Goal: Task Accomplishment & Management: Complete application form

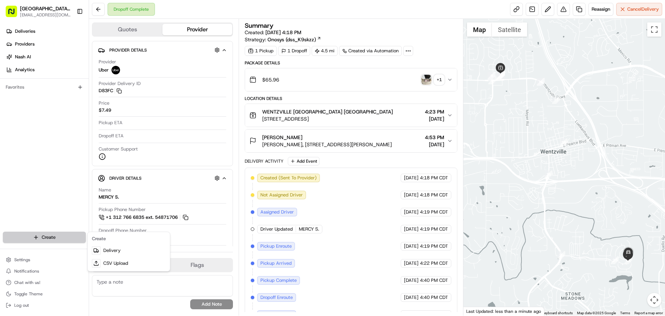
click at [52, 236] on html "Pizza Ranch - [GEOGRAPHIC_DATA], [GEOGRAPHIC_DATA] [EMAIL_ADDRESS][DOMAIN_NAME]…" at bounding box center [332, 158] width 665 height 316
click at [73, 201] on html "Pizza Ranch - [GEOGRAPHIC_DATA], [GEOGRAPHIC_DATA] [EMAIL_ADDRESS][DOMAIN_NAME]…" at bounding box center [332, 158] width 665 height 316
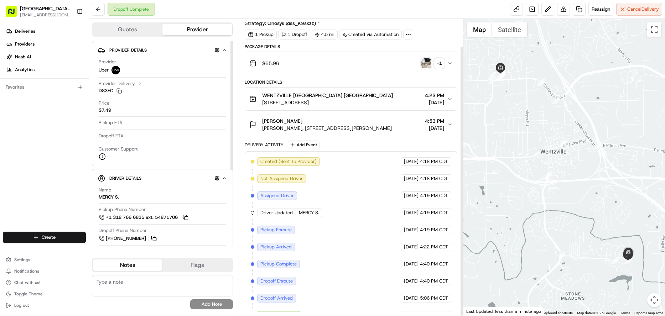
scroll to position [30, 0]
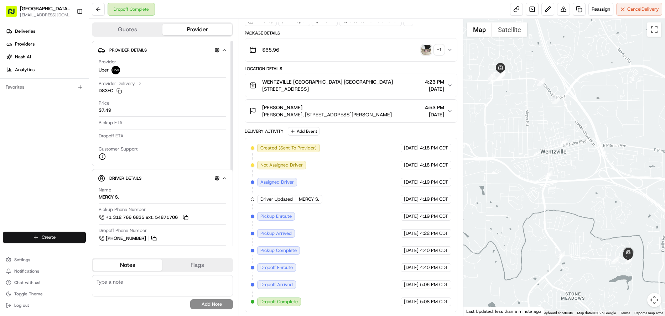
click at [51, 239] on html "Pizza Ranch - [GEOGRAPHIC_DATA], [GEOGRAPHIC_DATA] [EMAIL_ADDRESS][DOMAIN_NAME]…" at bounding box center [332, 158] width 665 height 316
click at [110, 252] on link "Delivery" at bounding box center [128, 250] width 79 height 13
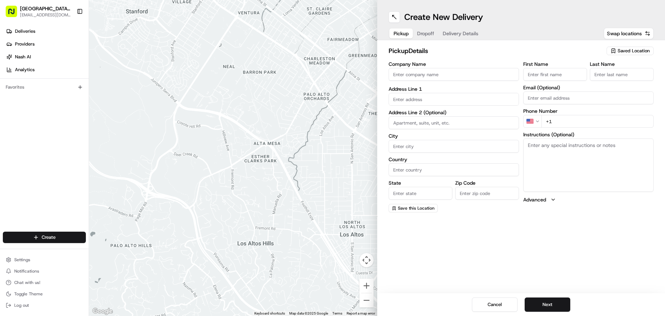
click at [416, 79] on input "Company Name" at bounding box center [454, 74] width 130 height 13
type input "WENTZVILLE PIZZA RANCH"
type input "[STREET_ADDRESS]"
type input "[GEOGRAPHIC_DATA]"
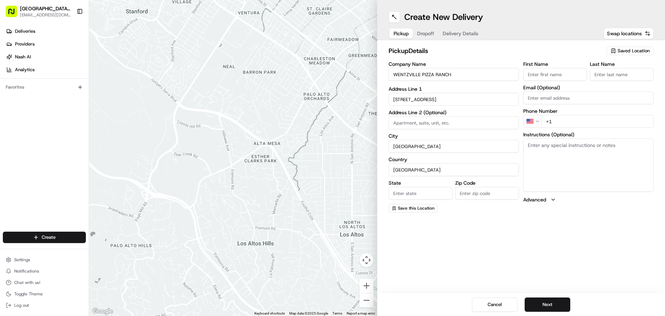
type input "MO"
type input "63385-3405"
type input "[GEOGRAPHIC_DATA]"
type input "Ranch"
type input "[EMAIL_ADDRESS][DOMAIN_NAME]"
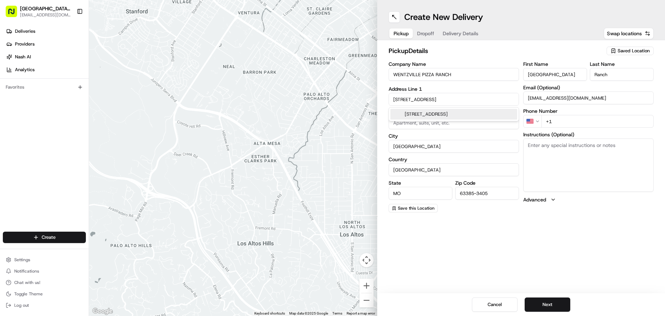
drag, startPoint x: 584, startPoint y: 122, endPoint x: 665, endPoint y: 124, distance: 80.5
click at [586, 122] on input "+1" at bounding box center [598, 121] width 112 height 13
type input "[PHONE_NUMBER]"
click at [582, 150] on textarea "Instructions (Optional)" at bounding box center [588, 165] width 130 height 53
type textarea "P"
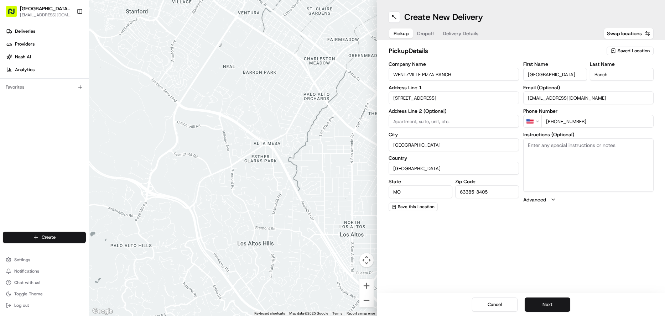
drag, startPoint x: 557, startPoint y: 306, endPoint x: 561, endPoint y: 289, distance: 17.9
click at [557, 306] on button "Next" at bounding box center [548, 305] width 46 height 14
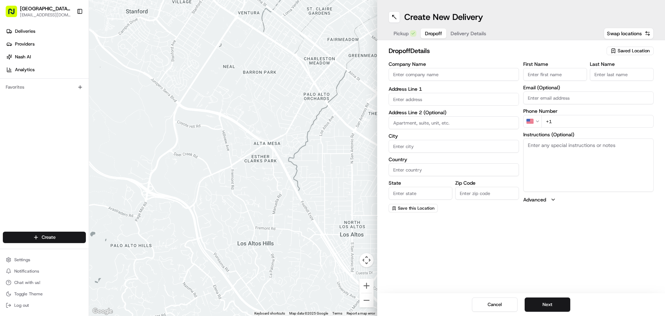
click at [429, 100] on input "text" at bounding box center [454, 99] width 130 height 13
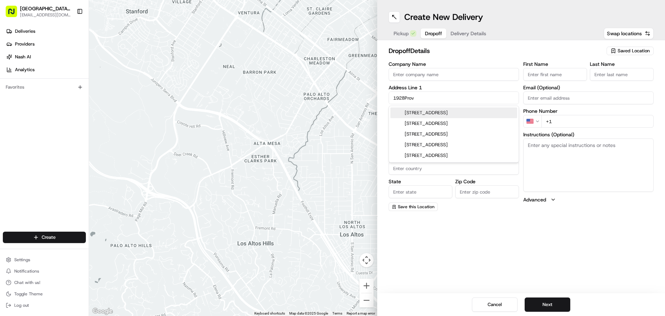
click at [435, 115] on div "[STREET_ADDRESS]" at bounding box center [453, 113] width 127 height 11
type input "[STREET_ADDRESS]"
type input "[GEOGRAPHIC_DATA]"
type input "MO"
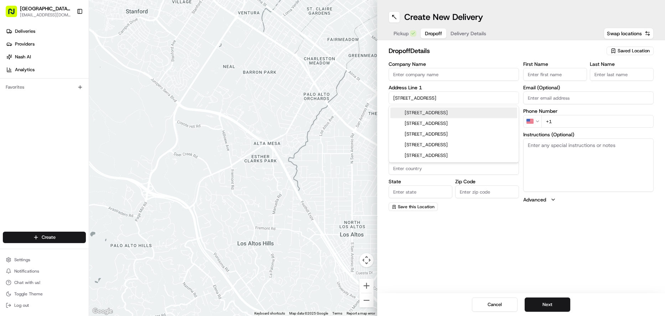
type input "63385"
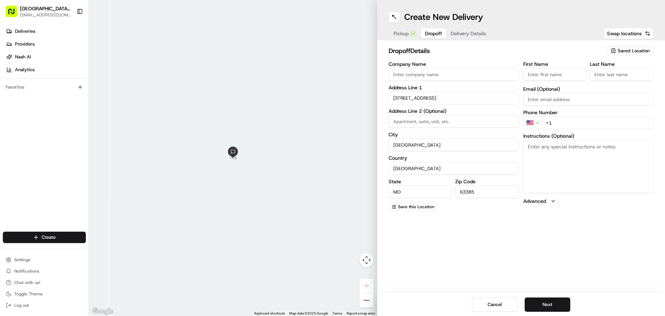
click at [543, 75] on input "First Name" at bounding box center [555, 74] width 64 height 13
type input "[PERSON_NAME]"
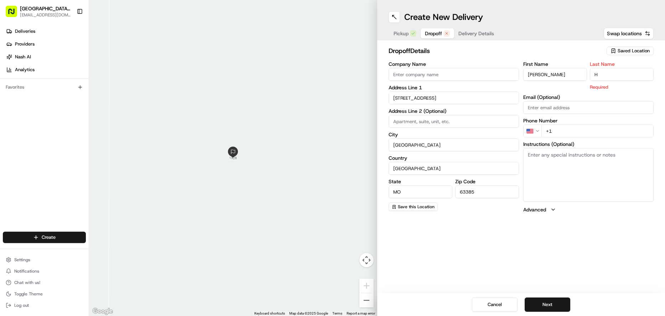
type input "H"
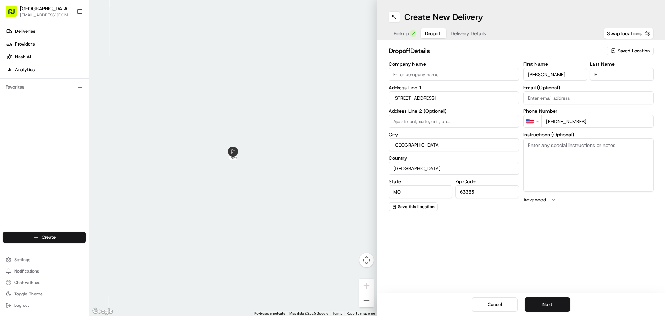
type input "[PHONE_NUMBER]"
type textarea "Hand to customer"
click at [539, 301] on button "Next" at bounding box center [548, 305] width 46 height 14
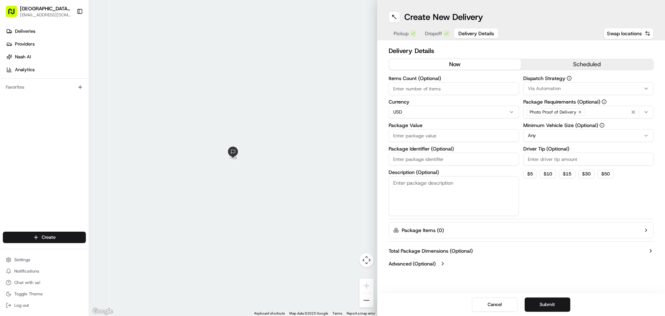
click at [429, 139] on input "Package Value" at bounding box center [454, 135] width 130 height 13
type input "137.66"
click at [575, 114] on div "Photo Proof of Delivery" at bounding box center [556, 112] width 59 height 8
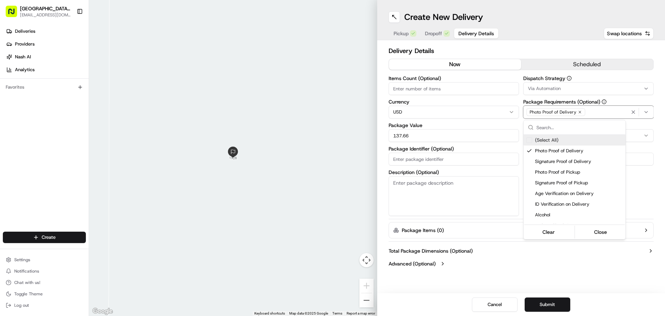
click at [578, 113] on icon "button" at bounding box center [580, 112] width 4 height 4
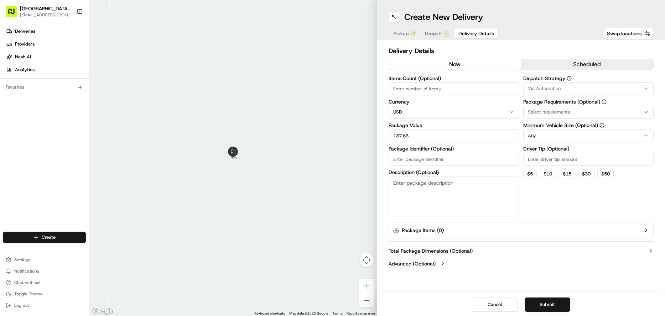
click at [578, 113] on div "Select requirements" at bounding box center [588, 112] width 127 height 6
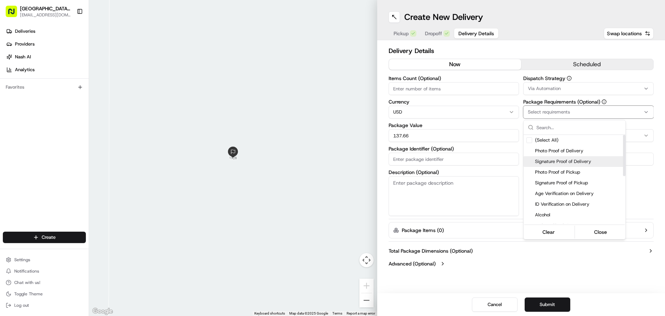
click at [540, 159] on span "Signature Proof of Delivery" at bounding box center [579, 162] width 88 height 6
click at [644, 202] on html "Pizza Ranch - [GEOGRAPHIC_DATA], [GEOGRAPHIC_DATA] [EMAIL_ADDRESS][DOMAIN_NAME]…" at bounding box center [332, 158] width 665 height 316
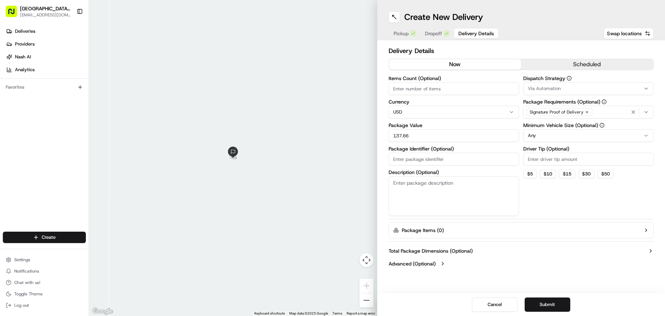
click at [549, 160] on input "Driver Tip (Optional)" at bounding box center [588, 159] width 130 height 13
type input "12.69"
click at [551, 306] on button "Submit" at bounding box center [548, 305] width 46 height 14
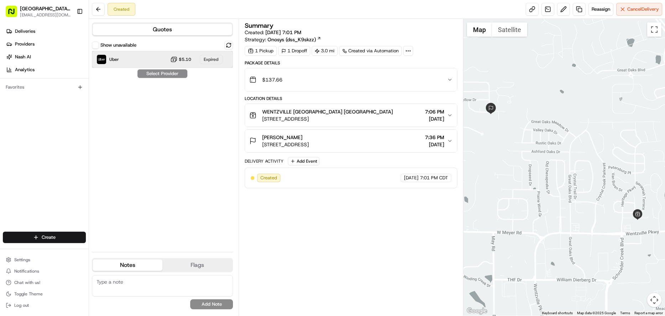
click at [121, 56] on div "Uber $5.10 Expired" at bounding box center [162, 59] width 141 height 17
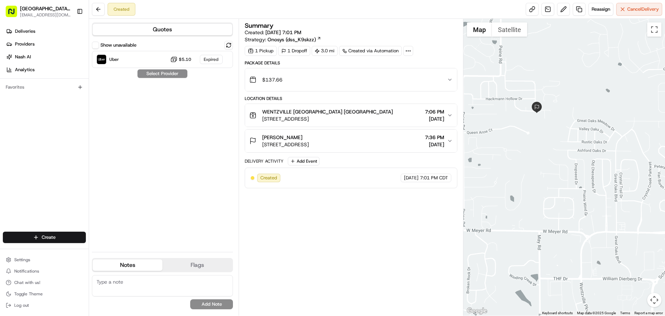
drag, startPoint x: 503, startPoint y: 177, endPoint x: 550, endPoint y: 176, distance: 47.0
click at [550, 176] on div at bounding box center [565, 167] width 202 height 297
